Goal: Information Seeking & Learning: Learn about a topic

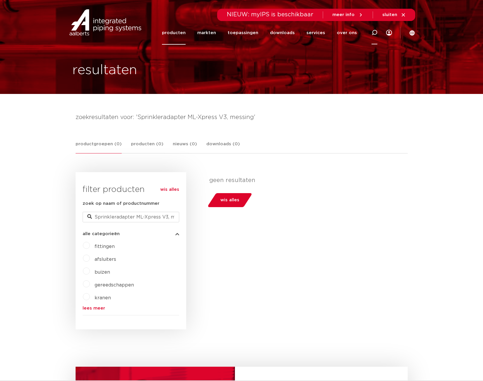
click at [373, 34] on icon at bounding box center [374, 32] width 7 height 7
click at [315, 35] on input "Zoeken" at bounding box center [291, 32] width 184 height 12
paste input "Sprinkleradapter ML-Xpress V3, messing"
type input "ML-Xpress V3"
click button "Zoeken" at bounding box center [0, 0] width 0 height 0
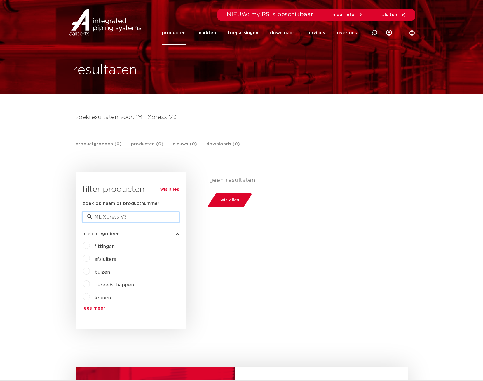
click at [121, 218] on input "ML-Xpress V3" at bounding box center [131, 217] width 97 height 11
click at [129, 217] on input "ML-Xpress V3" at bounding box center [131, 217] width 97 height 11
type input "ML-Xpress"
drag, startPoint x: 138, startPoint y: 215, endPoint x: 140, endPoint y: 210, distance: 5.3
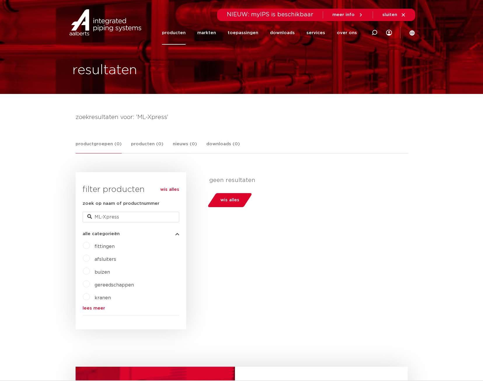
drag, startPoint x: 251, startPoint y: 199, endPoint x: 299, endPoint y: 194, distance: 48.9
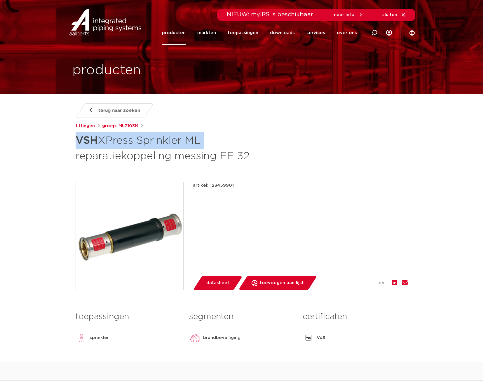
drag, startPoint x: 101, startPoint y: 141, endPoint x: 201, endPoint y: 141, distance: 99.9
click at [201, 141] on h1 "VSH XPress Sprinkler ML reparatiekoppeling messing FF 32" at bounding box center [185, 148] width 219 height 32
click at [379, 33] on div at bounding box center [374, 33] width 23 height 24
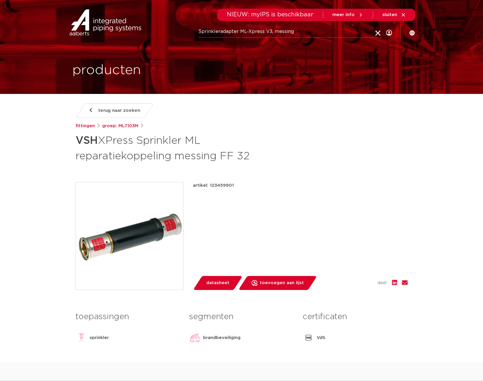
click at [361, 32] on input "Sprinkleradapter ML-Xpress V3, messing" at bounding box center [291, 32] width 184 height 12
drag, startPoint x: 361, startPoint y: 32, endPoint x: 182, endPoint y: 38, distance: 179.1
click at [120, 29] on div "Zoeken Sprinkleradapter ML-Xpress V3, messing NIEUW: myIPS is beschikbaar meer …" at bounding box center [242, 22] width 348 height 44
paste input "VSH XPress Sprinkler ML"
type input "VSH XPress Sprinkler ML"
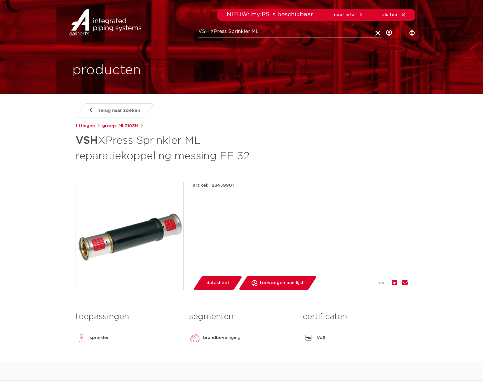
click button "Zoeken" at bounding box center [0, 0] width 0 height 0
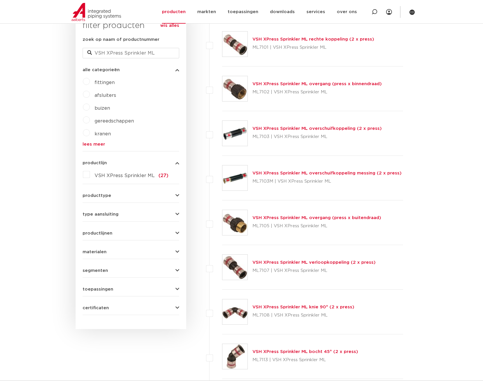
scroll to position [58, 0]
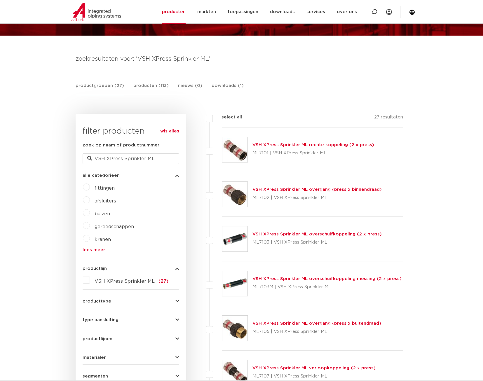
click at [90, 280] on label "VSH XPress Sprinkler ML (27)" at bounding box center [129, 280] width 79 height 9
click at [0, 0] on input "VSH XPress Sprinkler ML (27)" at bounding box center [0, 0] width 0 height 0
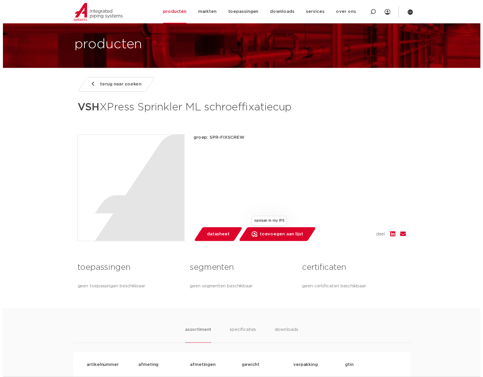
scroll to position [58, 0]
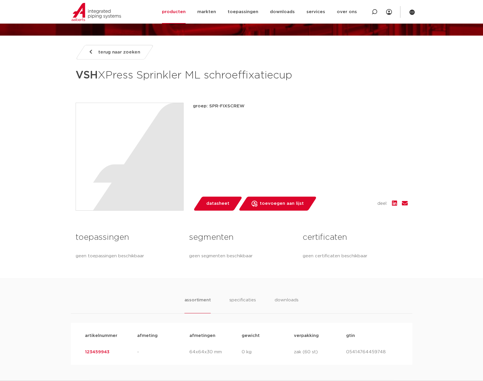
click at [216, 207] on div "groep: SPR-FIXSCREW lees meer lees minder datasheet toevoegen aan lijst" at bounding box center [300, 157] width 215 height 108
click at [216, 211] on link "datasheet" at bounding box center [218, 204] width 50 height 14
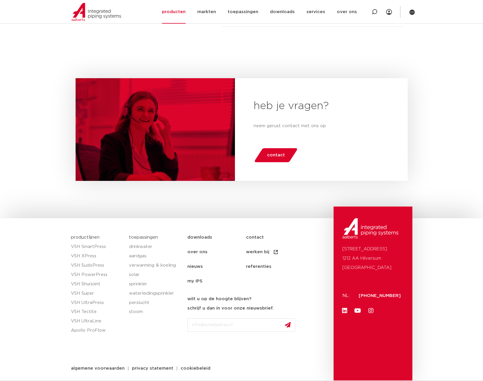
scroll to position [1161, 0]
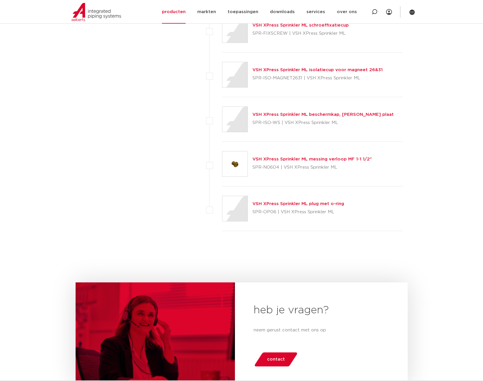
click at [231, 168] on img at bounding box center [235, 164] width 25 height 25
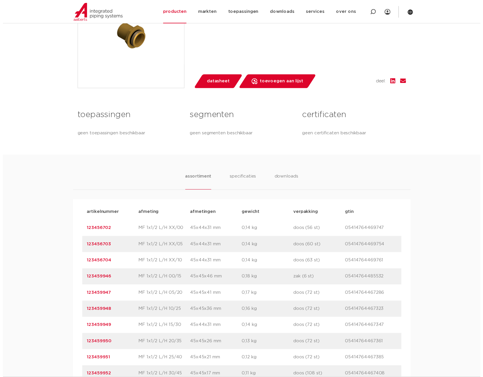
scroll to position [204, 0]
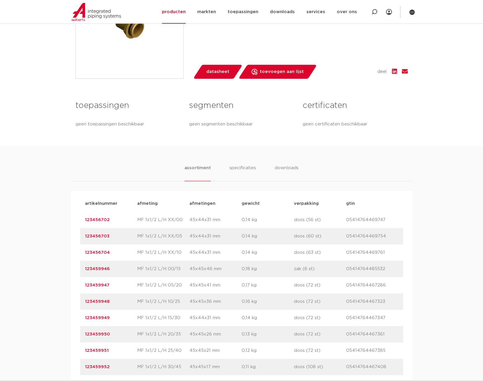
click at [220, 79] on div "terug naar zoeken VSH XPress Sprinkler ML messing verloop MF 1-1 1/2" groep: SP…" at bounding box center [242, 22] width 342 height 247
click at [221, 75] on span "datasheet" at bounding box center [217, 71] width 23 height 9
